Goal: Navigation & Orientation: Find specific page/section

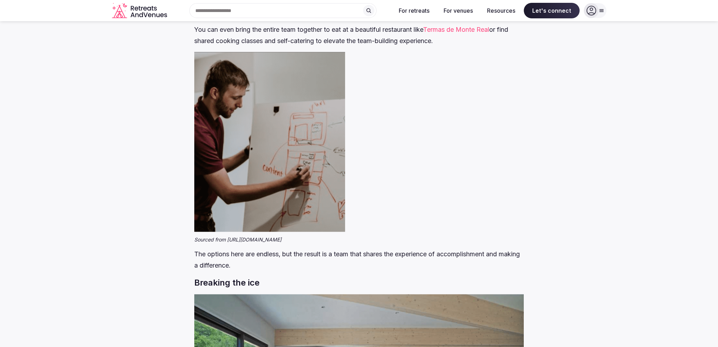
scroll to position [2037, 0]
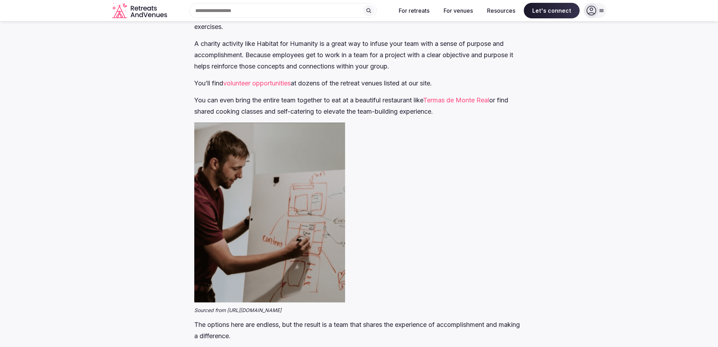
click at [276, 83] on link "volunteer opportunities" at bounding box center [256, 82] width 67 height 7
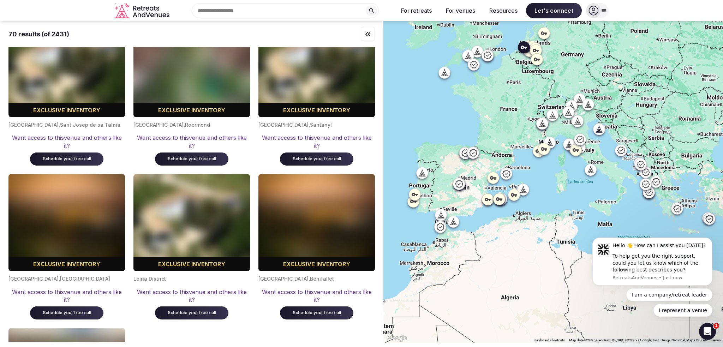
scroll to position [3530, 0]
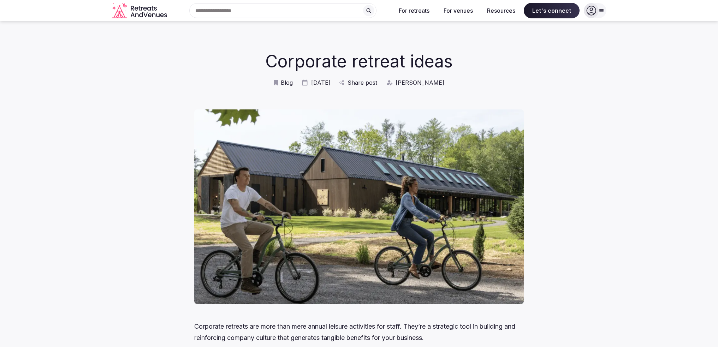
scroll to position [1984, 0]
